Goal: Information Seeking & Learning: Learn about a topic

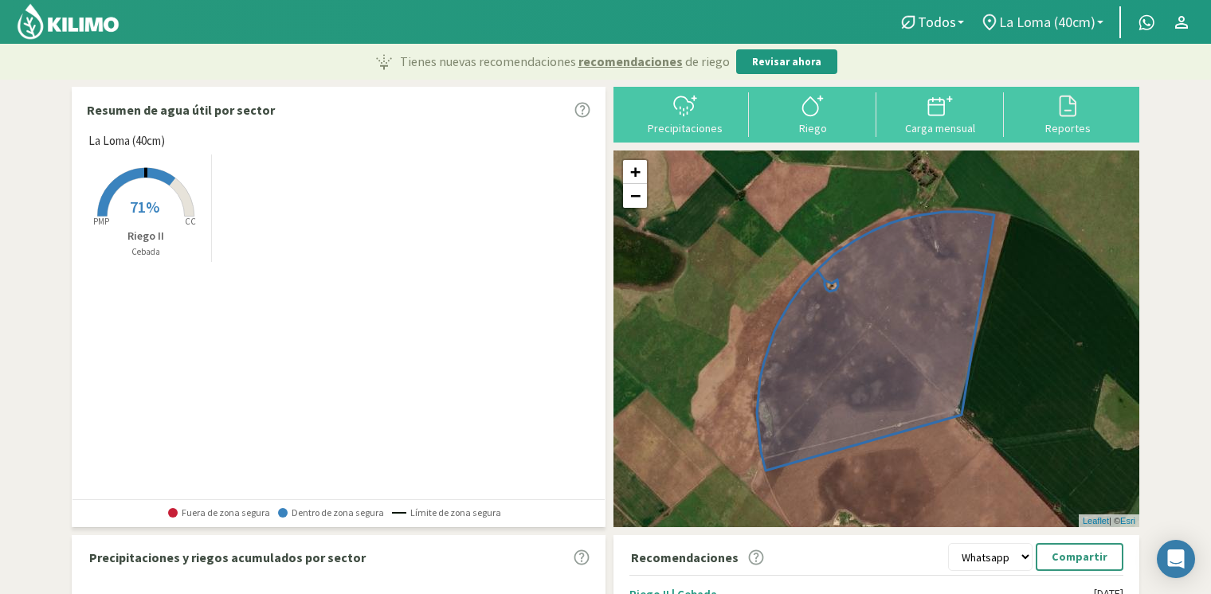
click at [1004, 24] on span "La Loma (40cm)" at bounding box center [1047, 22] width 96 height 17
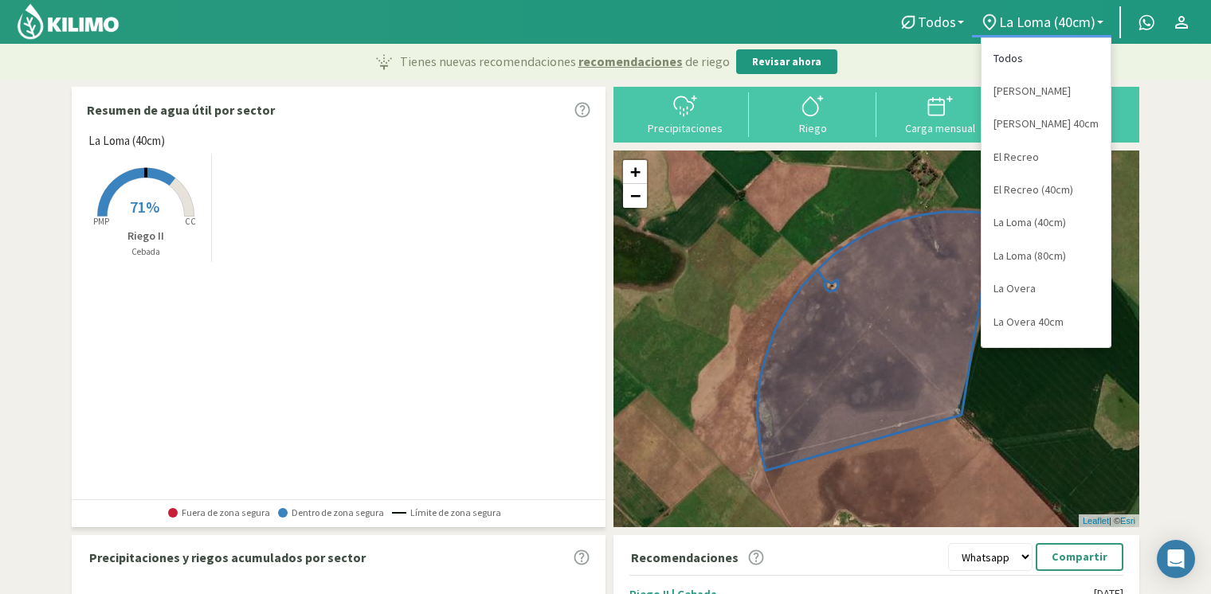
click at [1013, 59] on link "Todos" at bounding box center [1045, 58] width 129 height 33
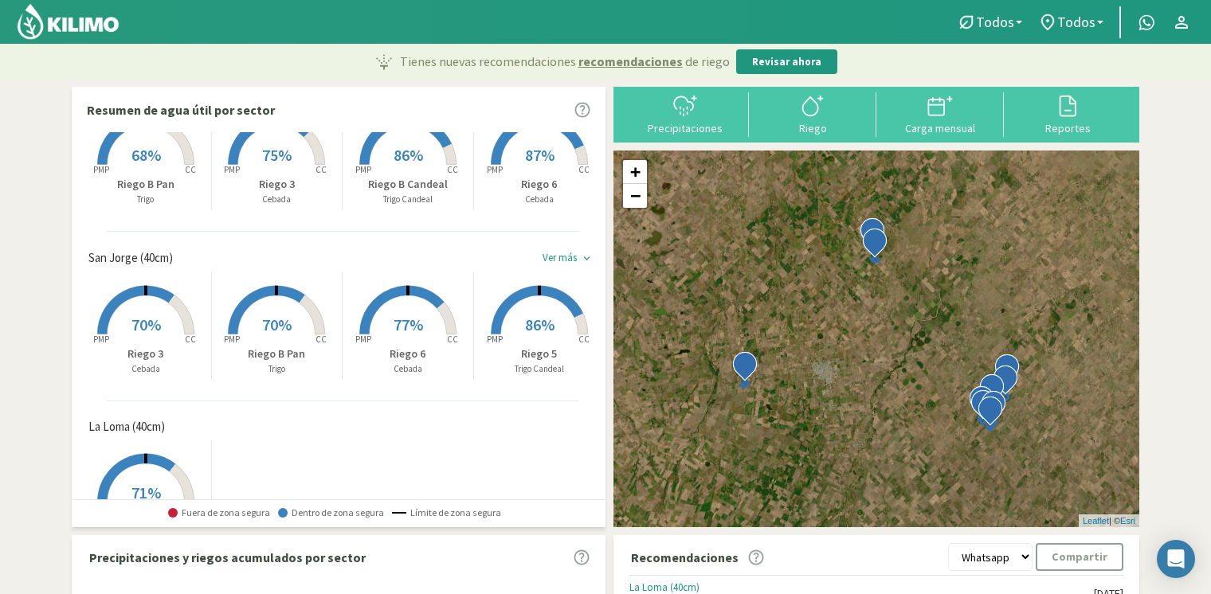
scroll to position [478, 0]
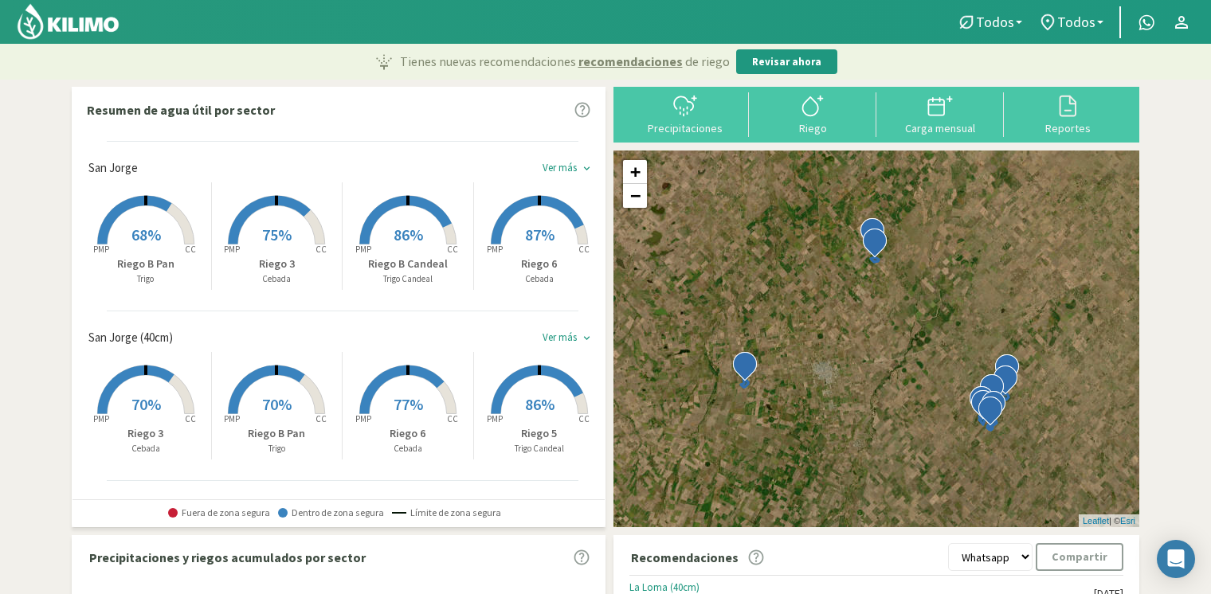
click at [547, 396] on span "86%" at bounding box center [539, 404] width 29 height 20
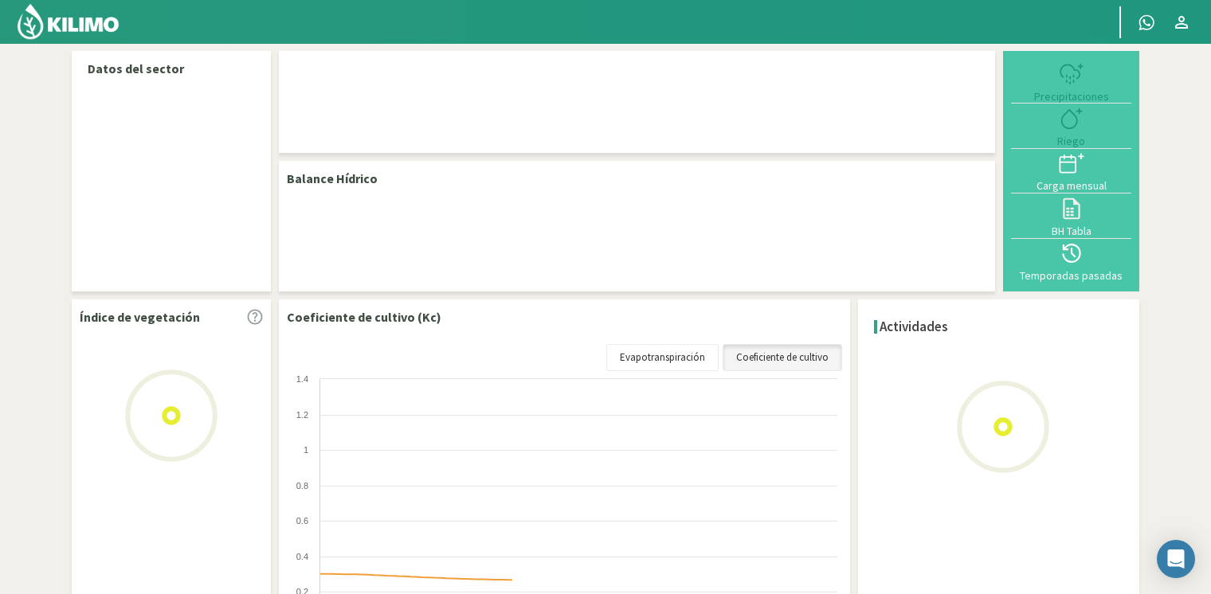
select select "9: Object"
select select "1: Object"
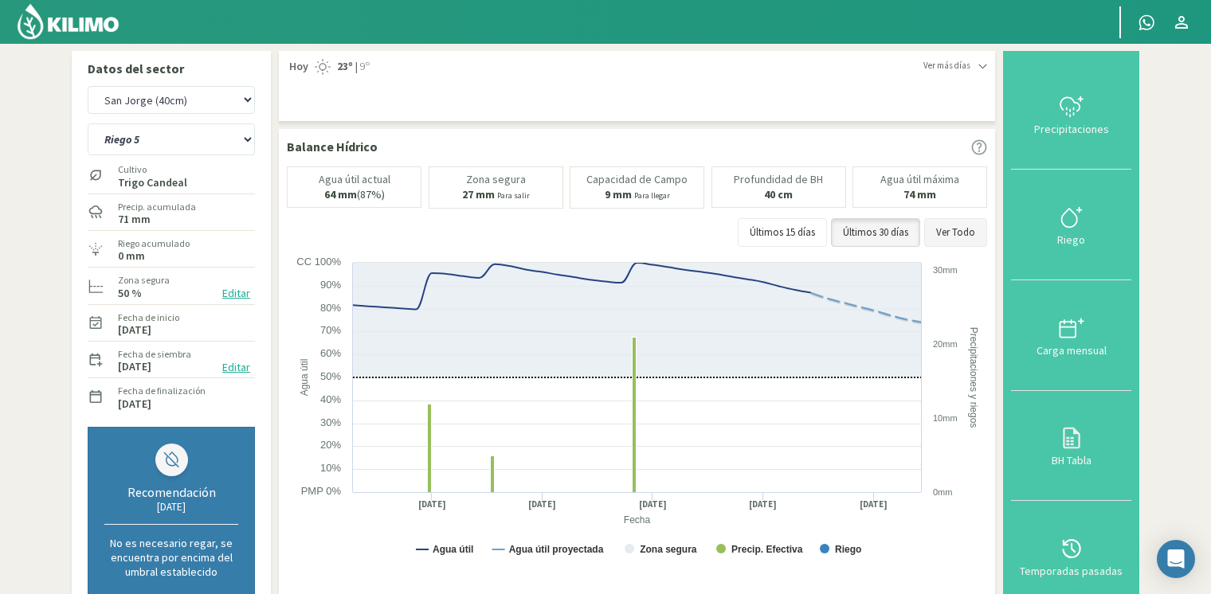
click at [953, 226] on button "Ver Todo" at bounding box center [955, 232] width 63 height 29
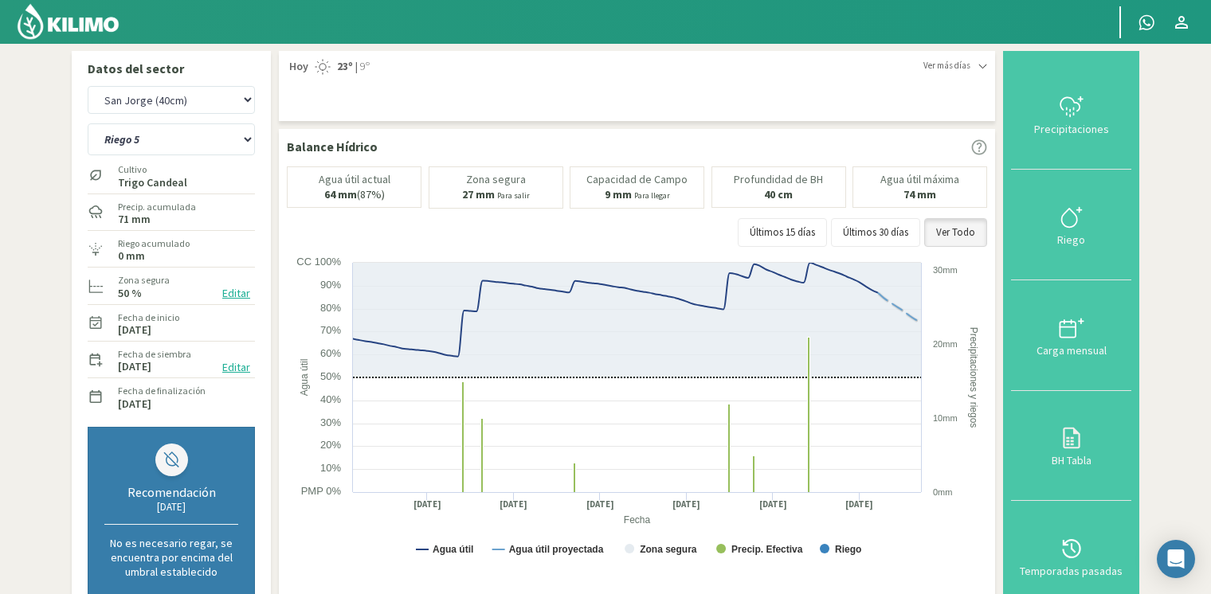
click at [96, 18] on img at bounding box center [68, 21] width 104 height 38
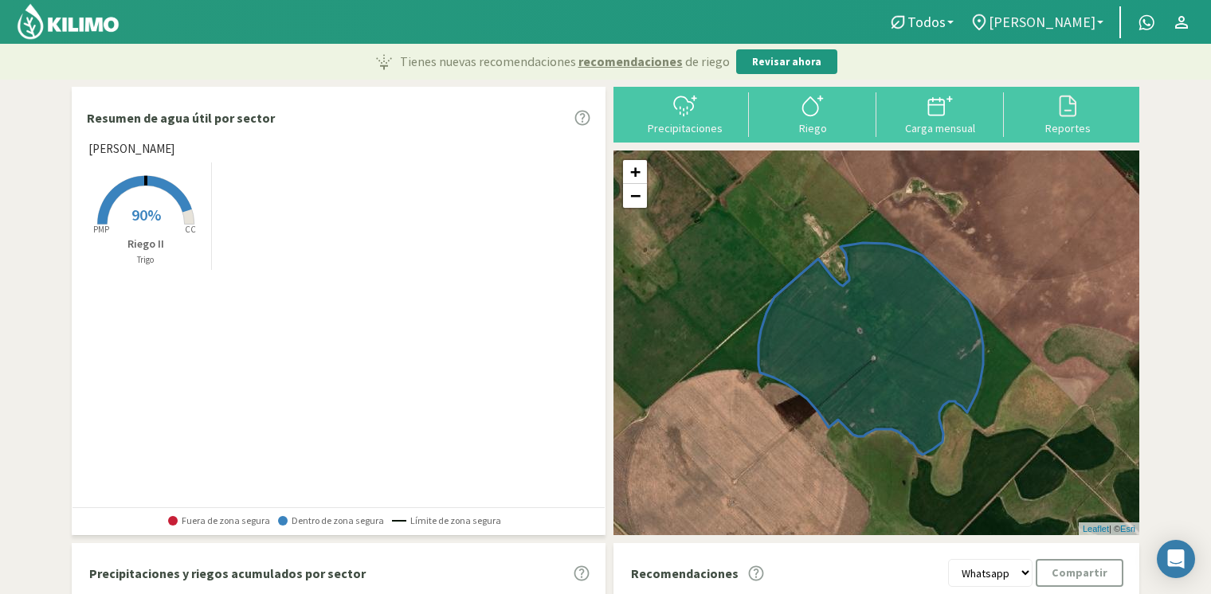
click at [1075, 26] on span "[PERSON_NAME]" at bounding box center [1042, 22] width 107 height 17
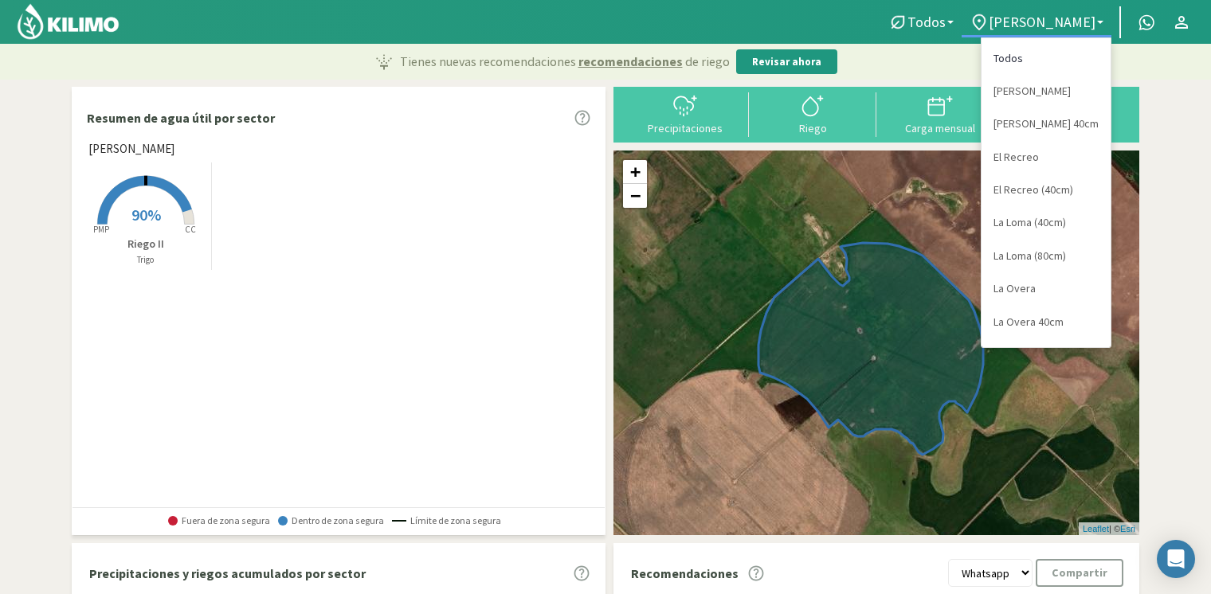
click at [1054, 52] on link "Todos" at bounding box center [1045, 58] width 129 height 33
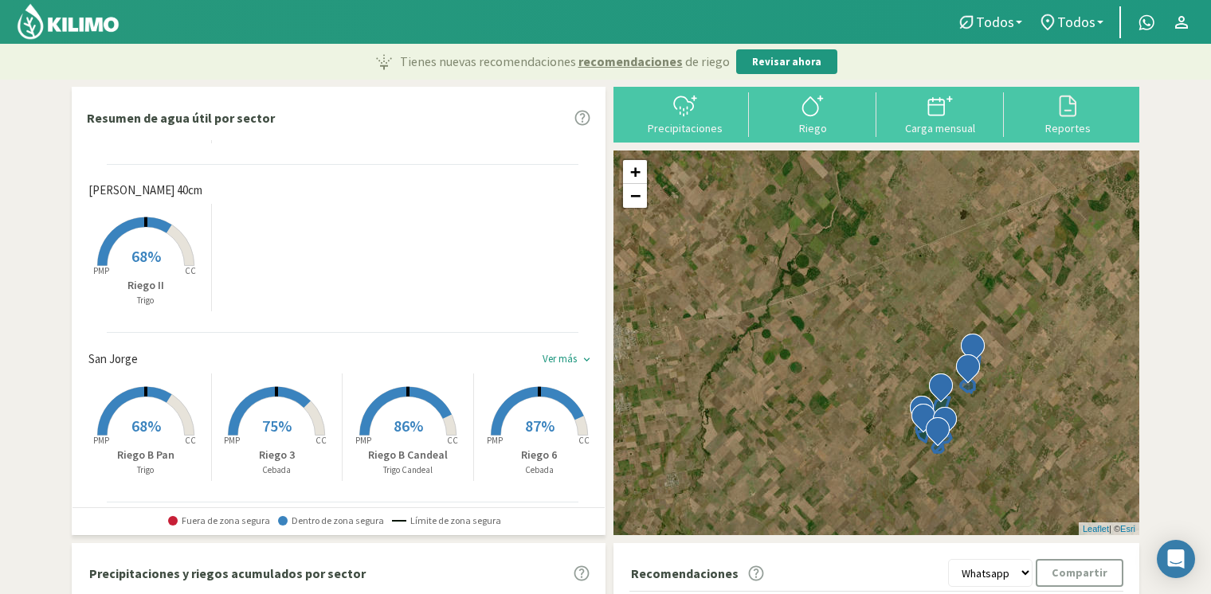
scroll to position [398, 0]
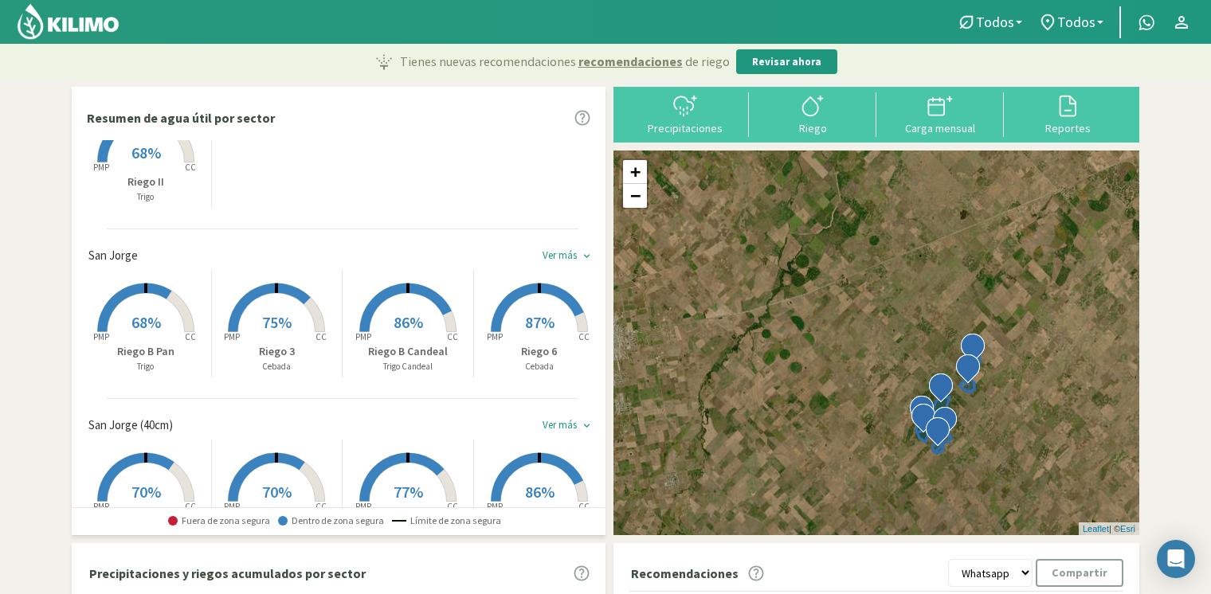
click at [545, 258] on div "Ver más" at bounding box center [560, 255] width 34 height 13
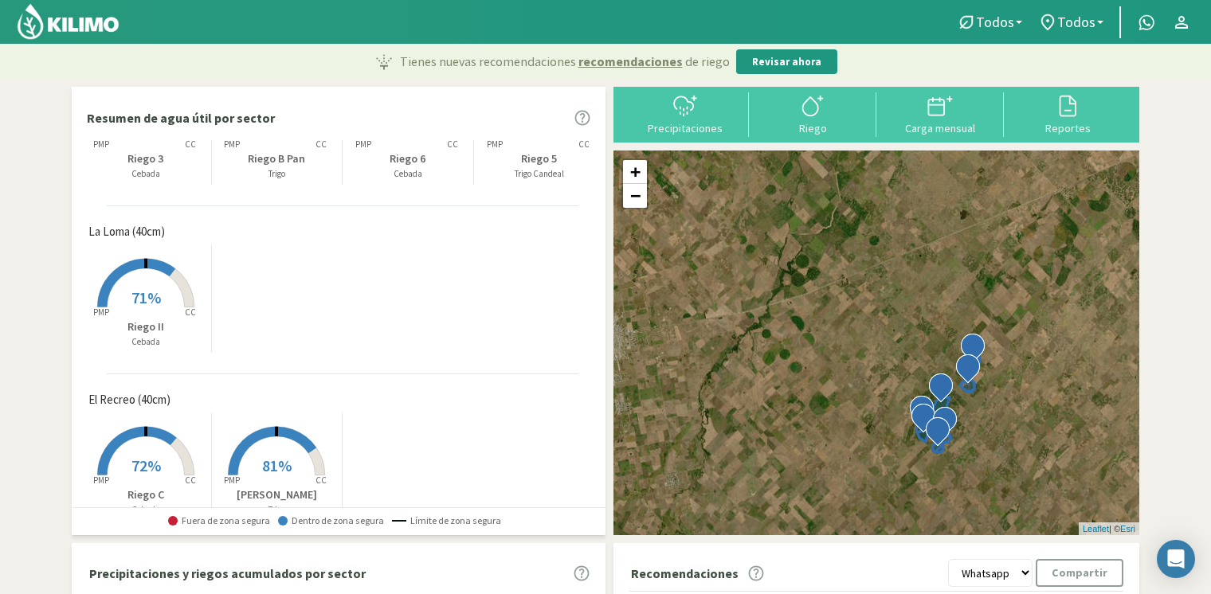
scroll to position [717, 0]
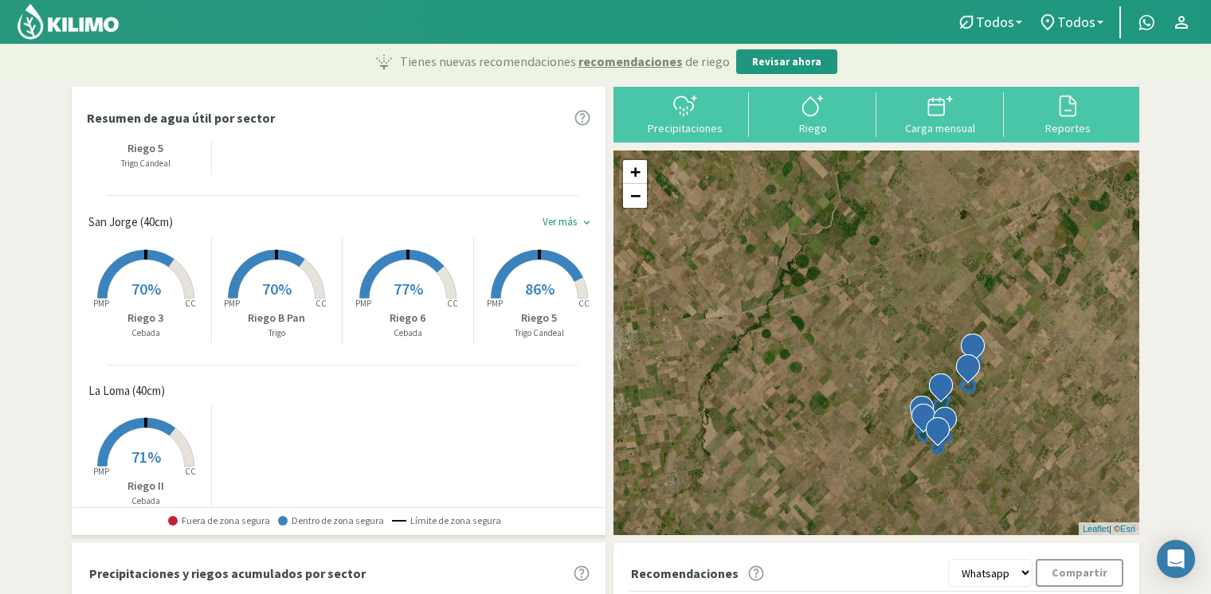
click at [543, 218] on div "Ver más" at bounding box center [560, 222] width 34 height 13
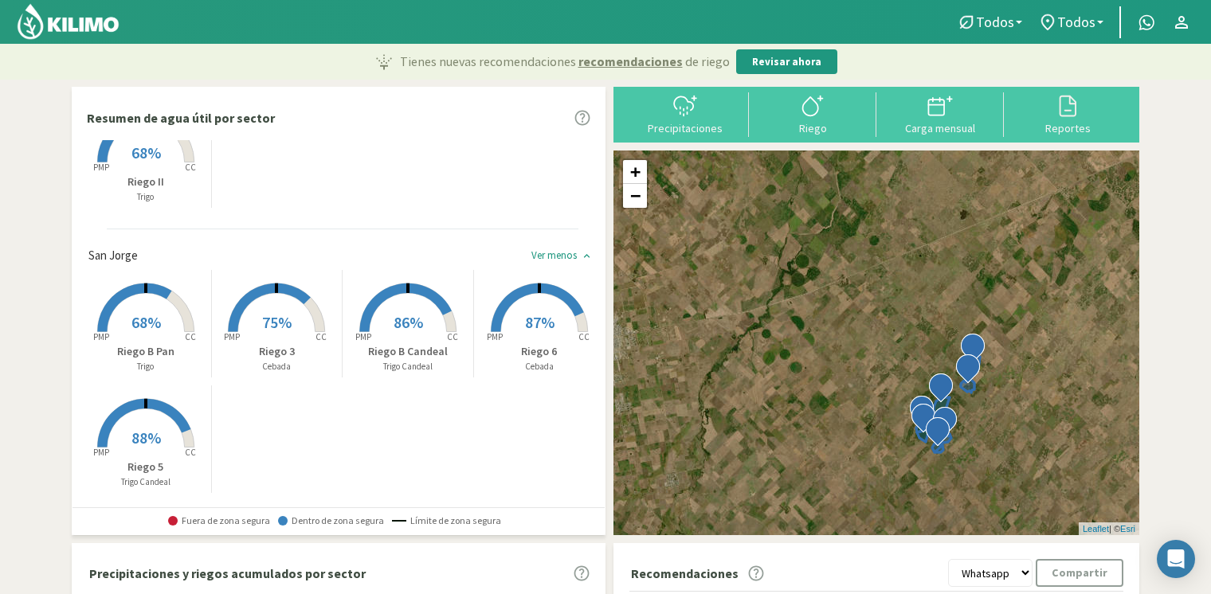
scroll to position [637, 0]
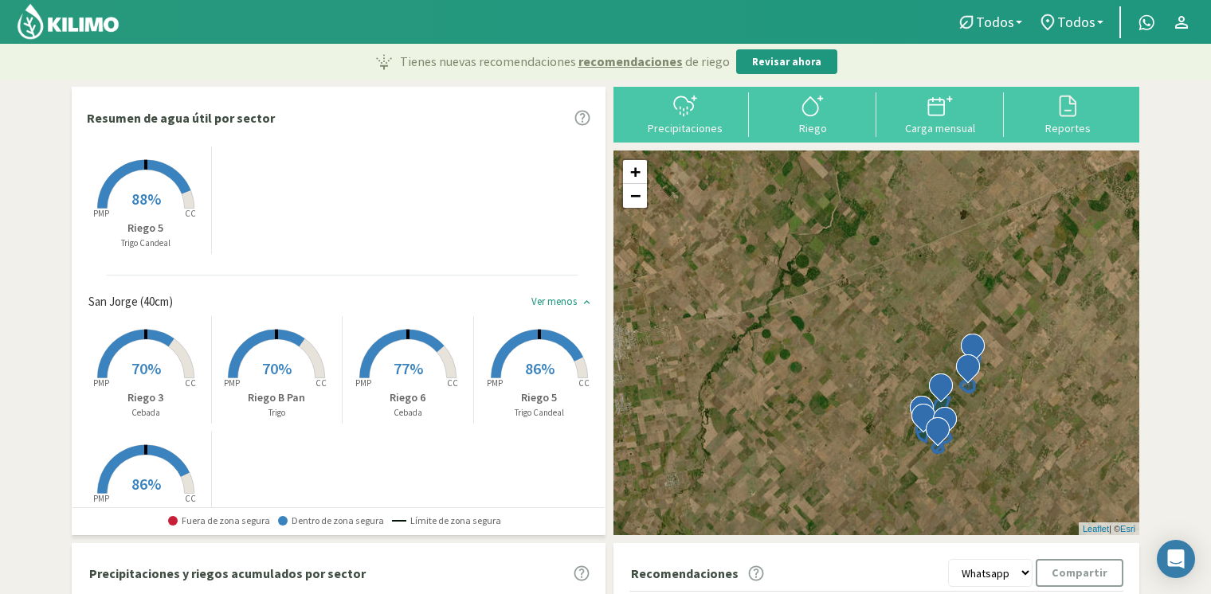
click at [284, 343] on rect at bounding box center [276, 379] width 127 height 127
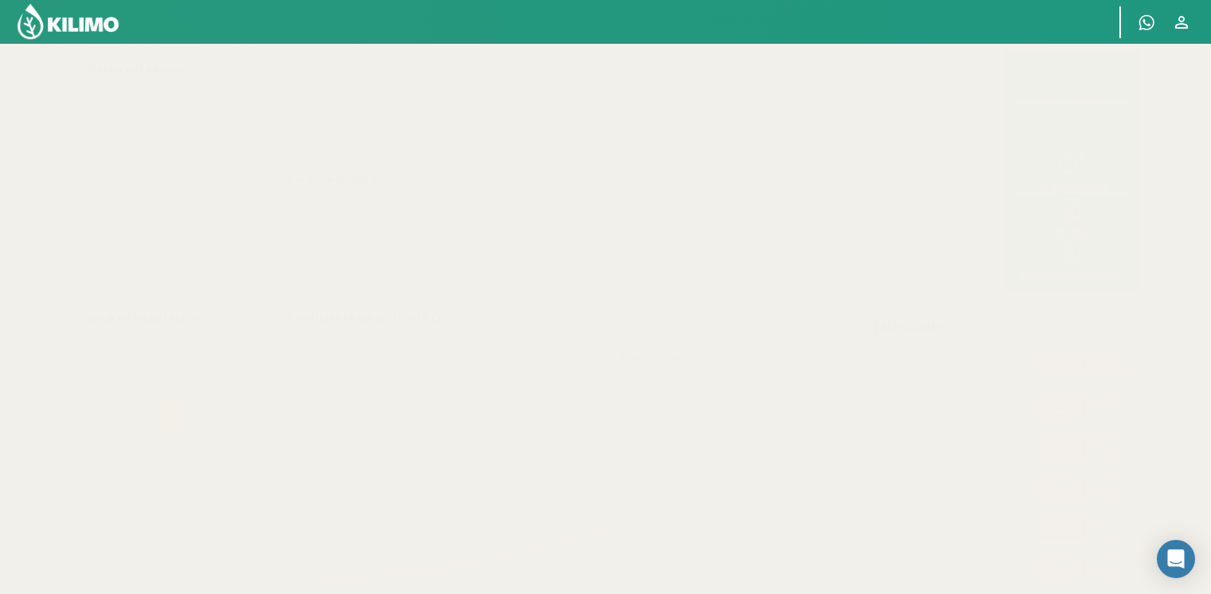
select select "9: Object"
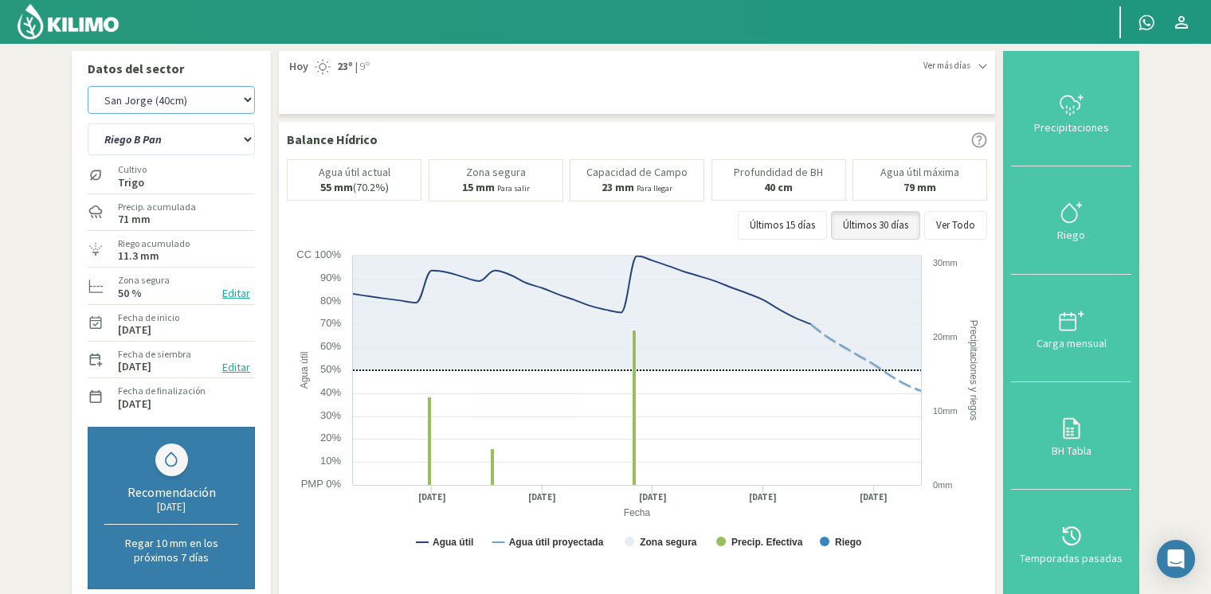
click at [166, 100] on select "[PERSON_NAME] [PERSON_NAME] 40cm El Recreo El Recreo (40cm) La Loma (40cm) [GEO…" at bounding box center [171, 100] width 167 height 28
click at [291, 111] on div "Ver más [PERSON_NAME] 23º | 9º Hoy 23º | 9º Sábado 20º | 6º [PERSON_NAME] 22º |…" at bounding box center [637, 82] width 716 height 63
click at [204, 139] on select "[STREET_ADDRESS]" at bounding box center [171, 139] width 167 height 32
select select "3: Object"
click at [88, 123] on select "[STREET_ADDRESS]" at bounding box center [171, 139] width 167 height 32
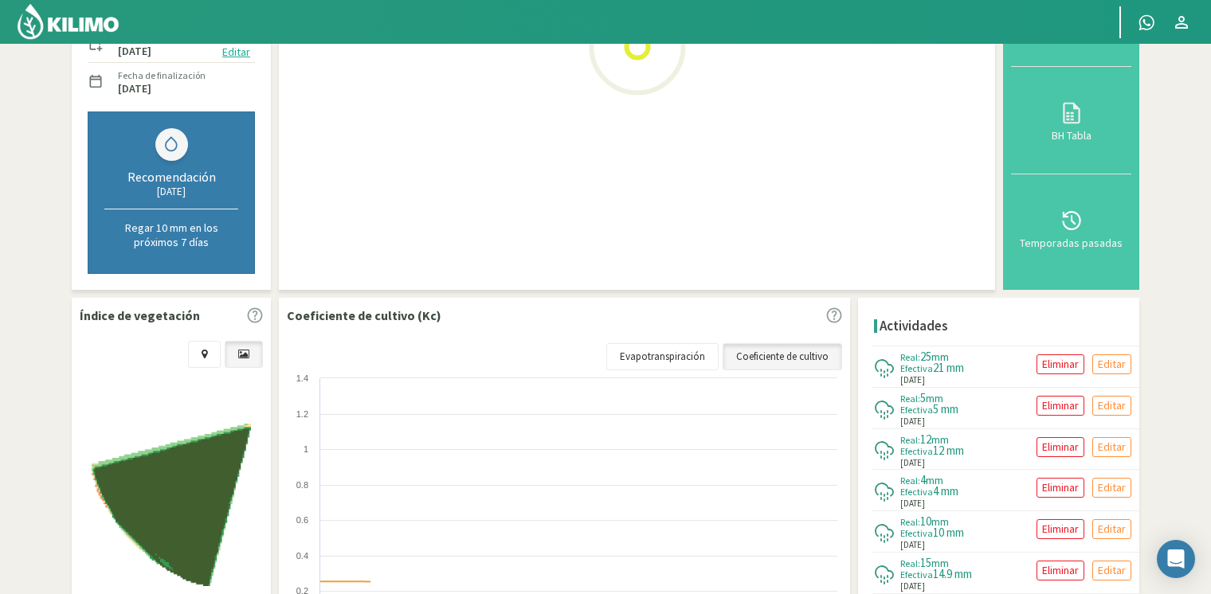
select select "19: Object"
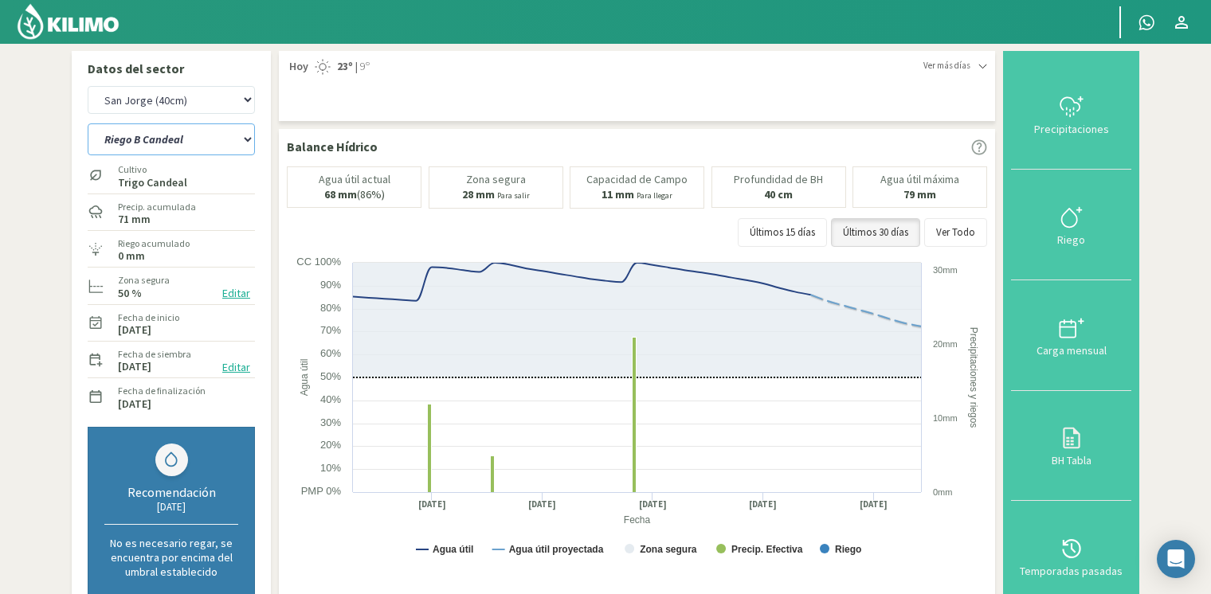
click at [191, 131] on select "[STREET_ADDRESS]" at bounding box center [171, 139] width 167 height 32
click at [88, 123] on select "[STREET_ADDRESS]" at bounding box center [171, 139] width 167 height 32
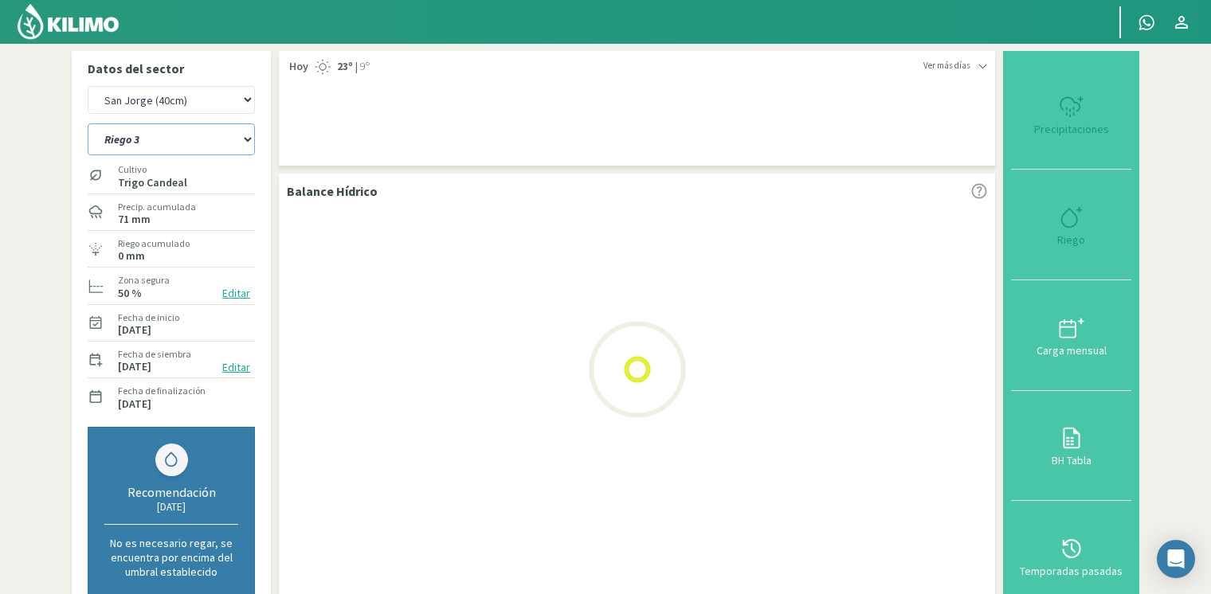
select select "8: Object"
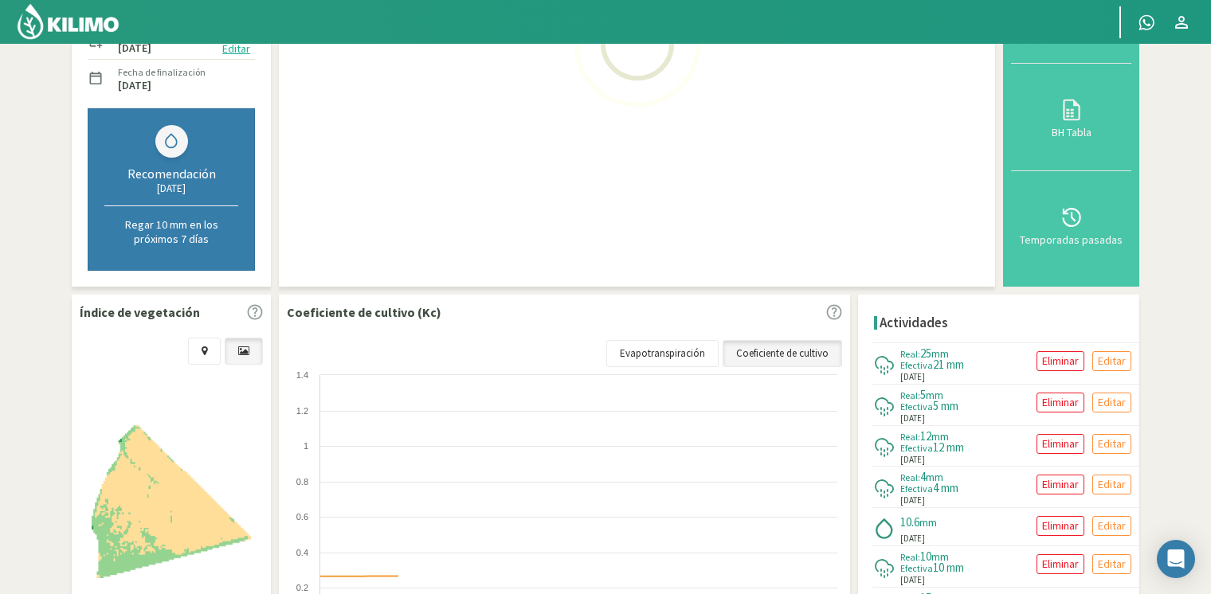
select select "29: Object"
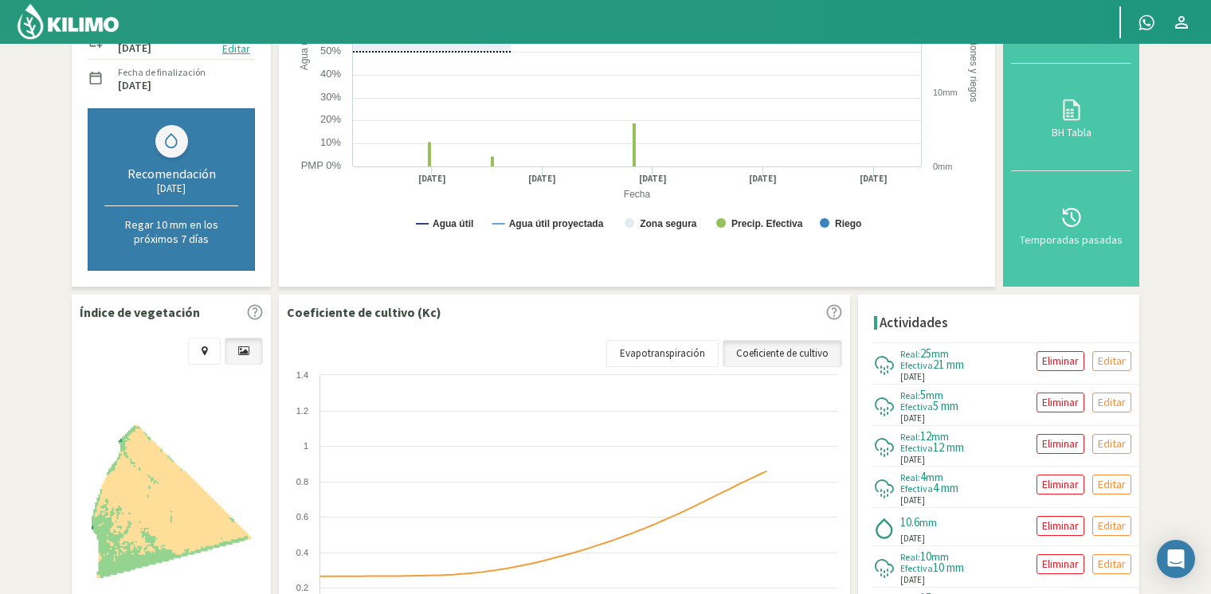
select select "10: Object"
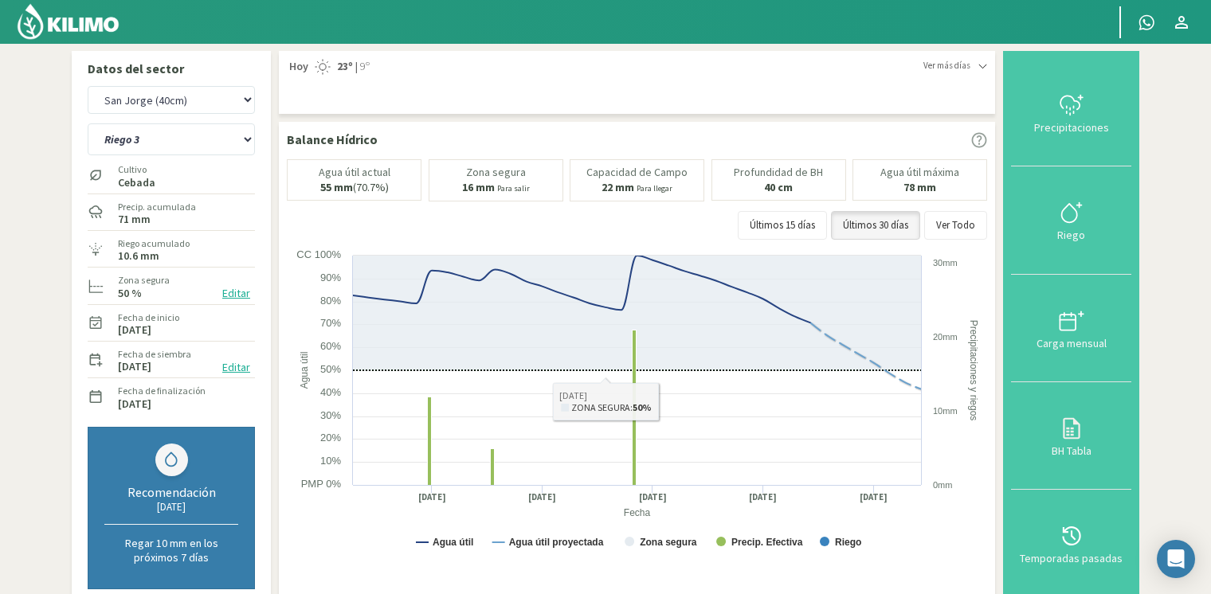
click at [89, 38] on img at bounding box center [68, 21] width 104 height 38
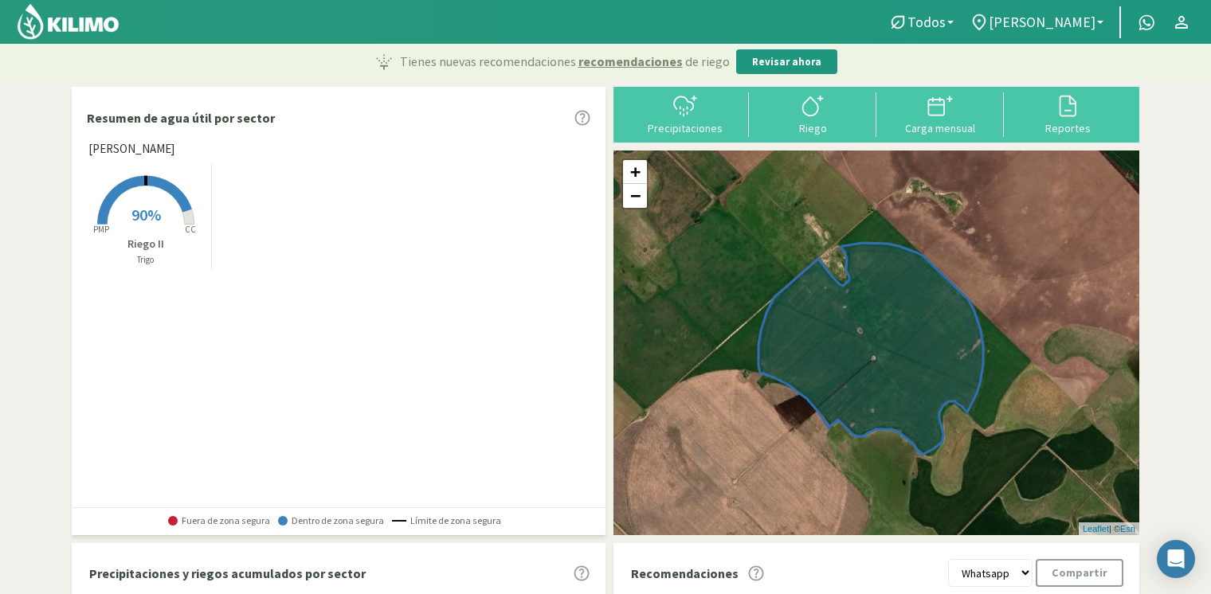
click at [175, 218] on rect at bounding box center [145, 226] width 127 height 127
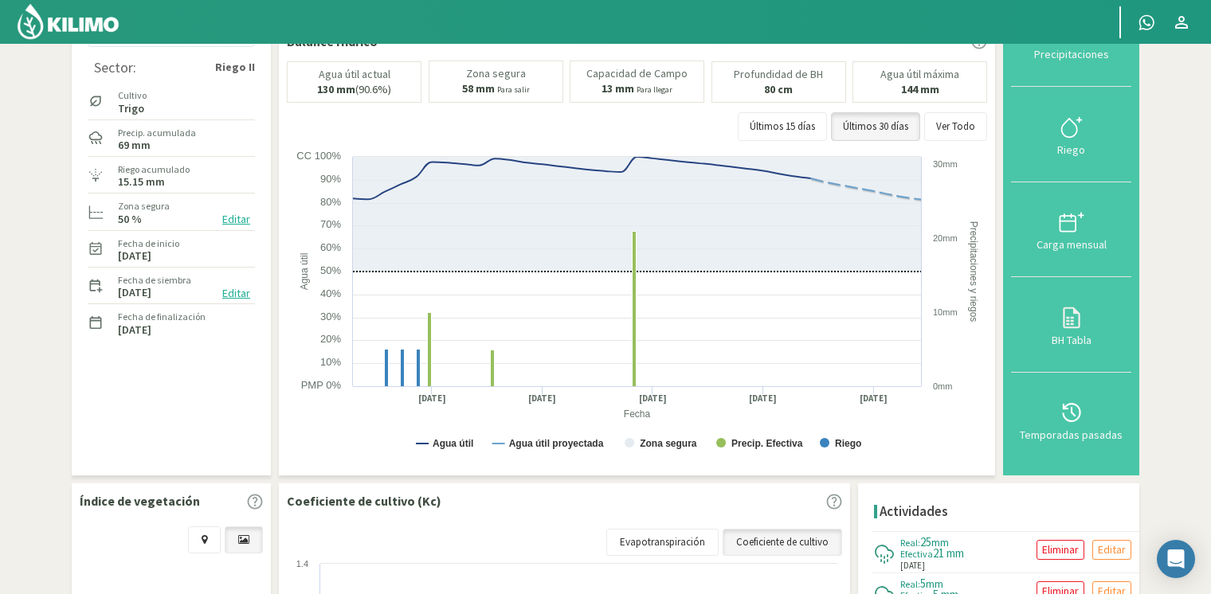
scroll to position [39, 0]
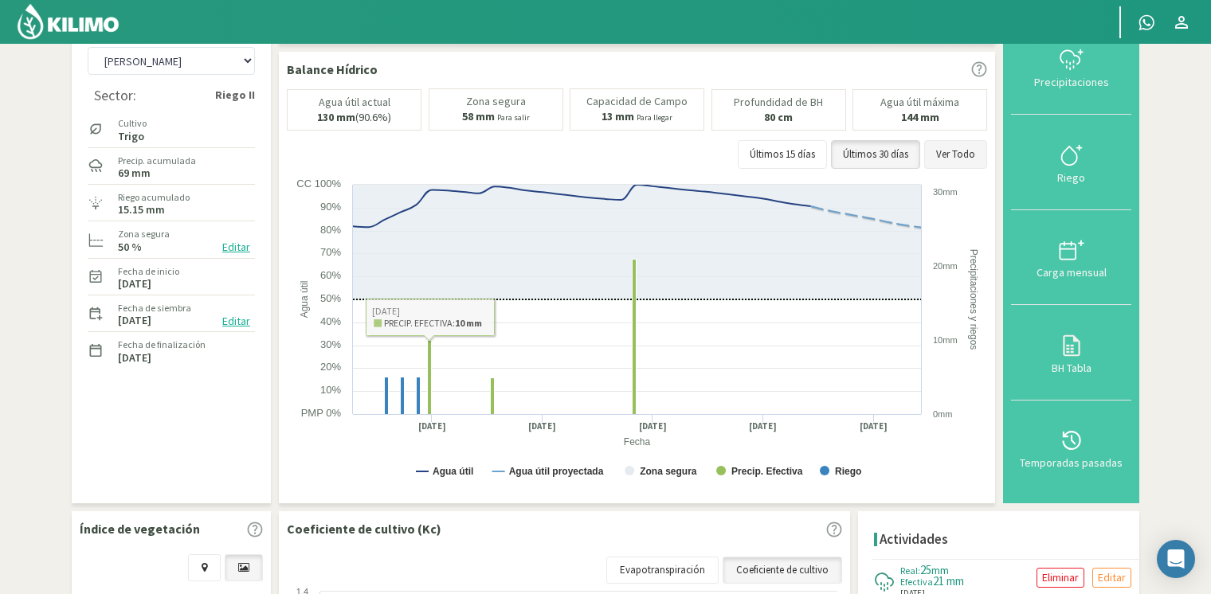
click at [973, 155] on button "Ver Todo" at bounding box center [955, 154] width 63 height 29
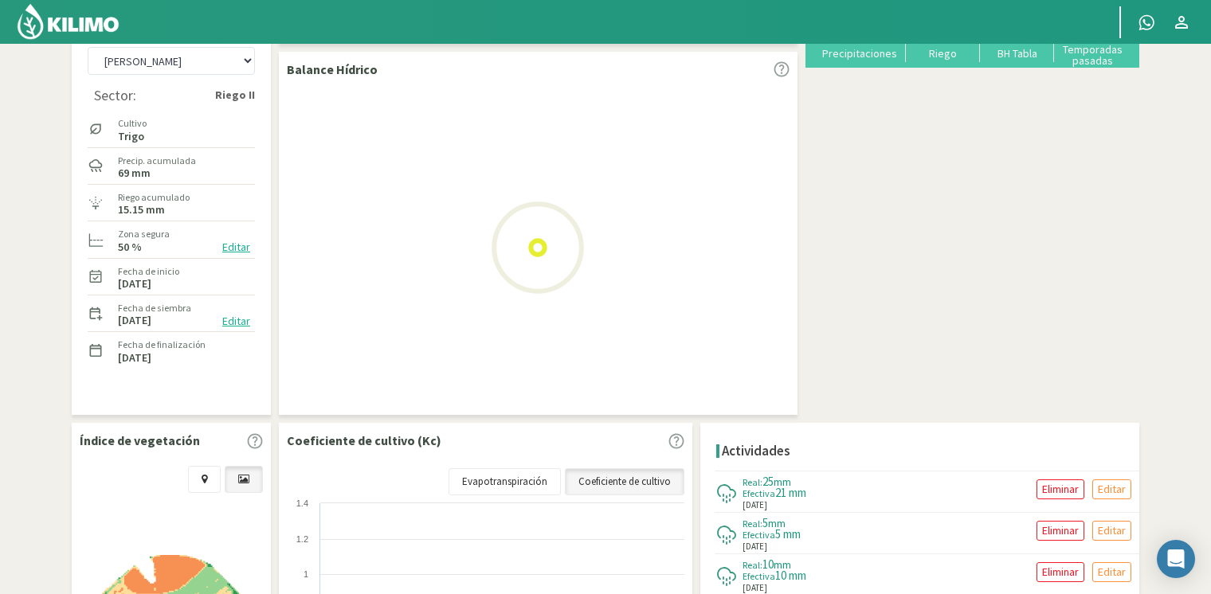
scroll to position [0, 0]
